Goal: Find contact information: Find contact information

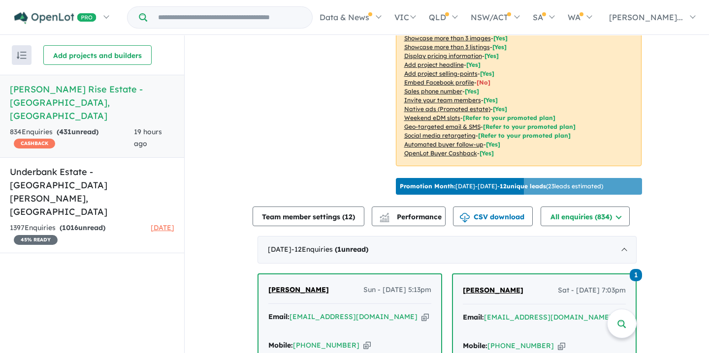
scroll to position [167, 0]
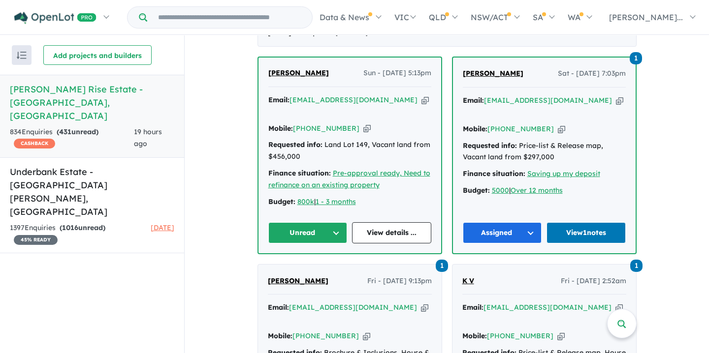
scroll to position [406, 0]
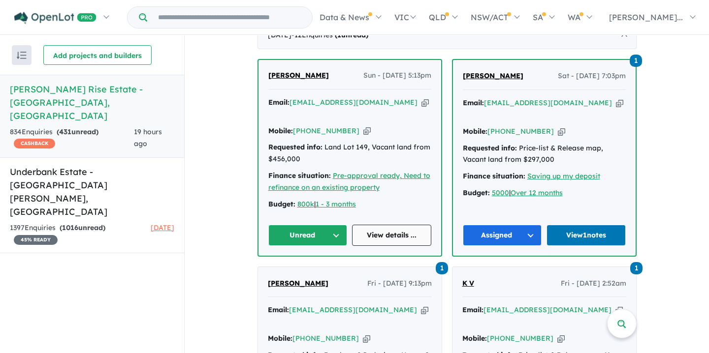
click at [373, 225] on link "View details ..." at bounding box center [391, 235] width 79 height 21
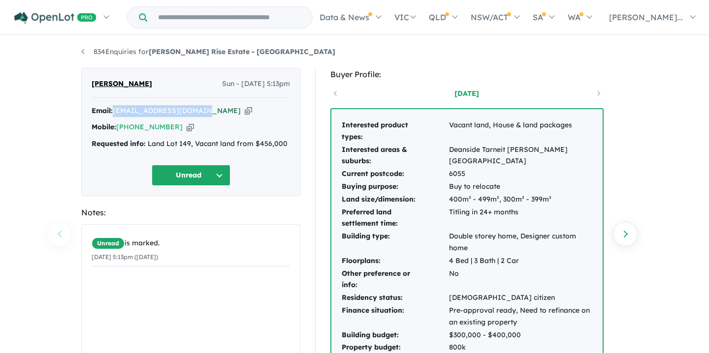
drag, startPoint x: 115, startPoint y: 112, endPoint x: 202, endPoint y: 115, distance: 87.7
click at [203, 114] on div "Email: sowdalas1985@gmail.com Copied!" at bounding box center [191, 111] width 198 height 12
copy a%20Taylors%20Rise%20Estate%20-%20Deanside"] "[EMAIL_ADDRESS][DOMAIN_NAME]"
